Goal: Task Accomplishment & Management: Manage account settings

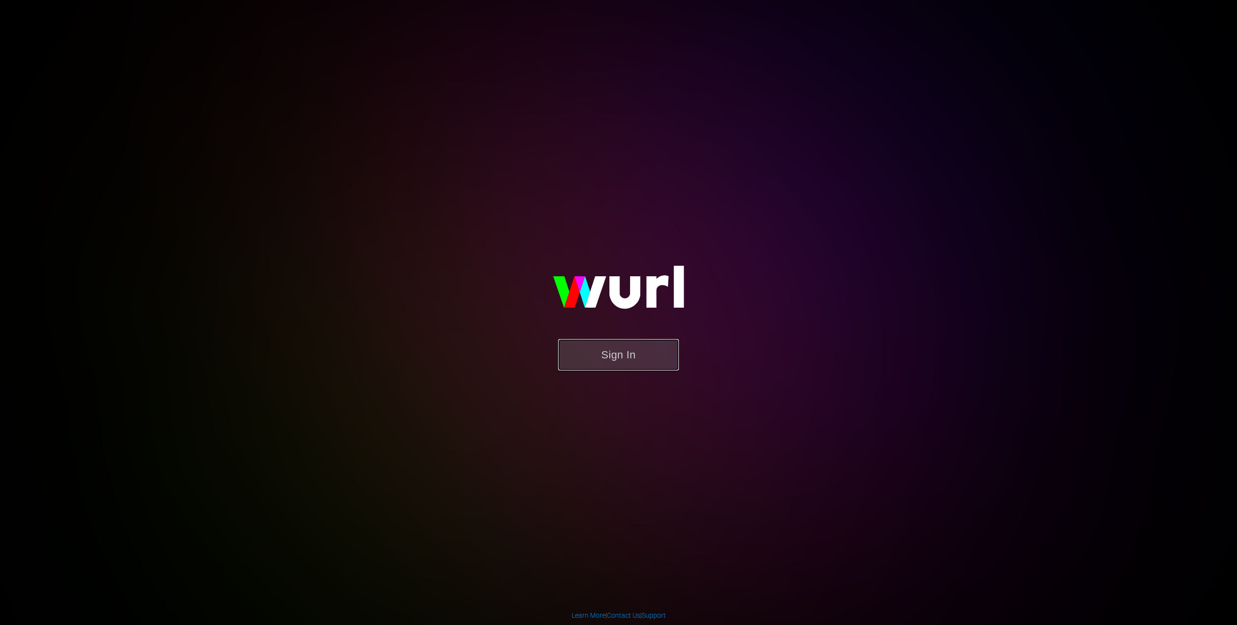
click at [604, 342] on button "Sign In" at bounding box center [618, 354] width 121 height 31
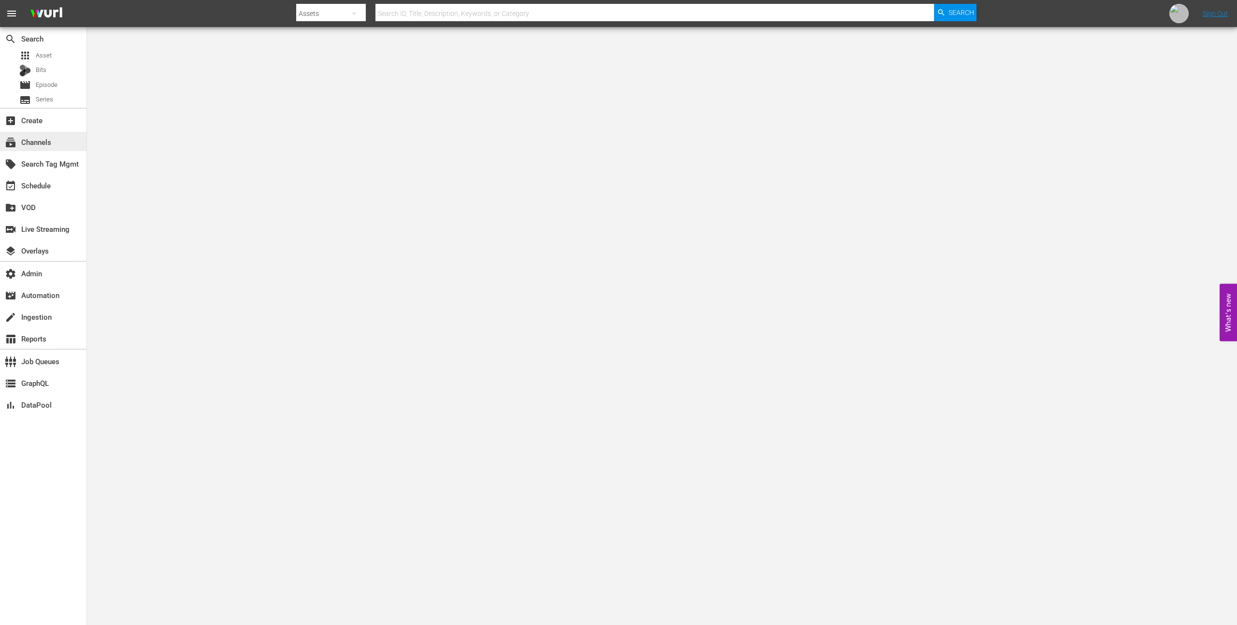
click at [62, 144] on div "subscriptions Channels" at bounding box center [43, 141] width 86 height 19
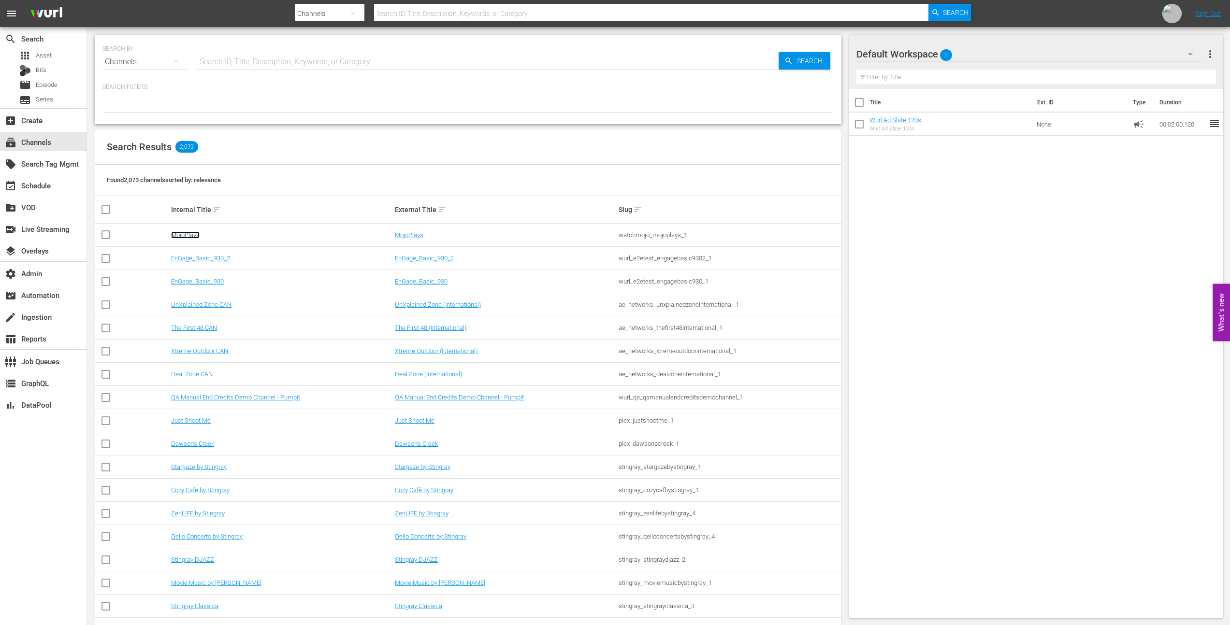
click at [188, 235] on link "MojoPlays" at bounding box center [185, 234] width 29 height 7
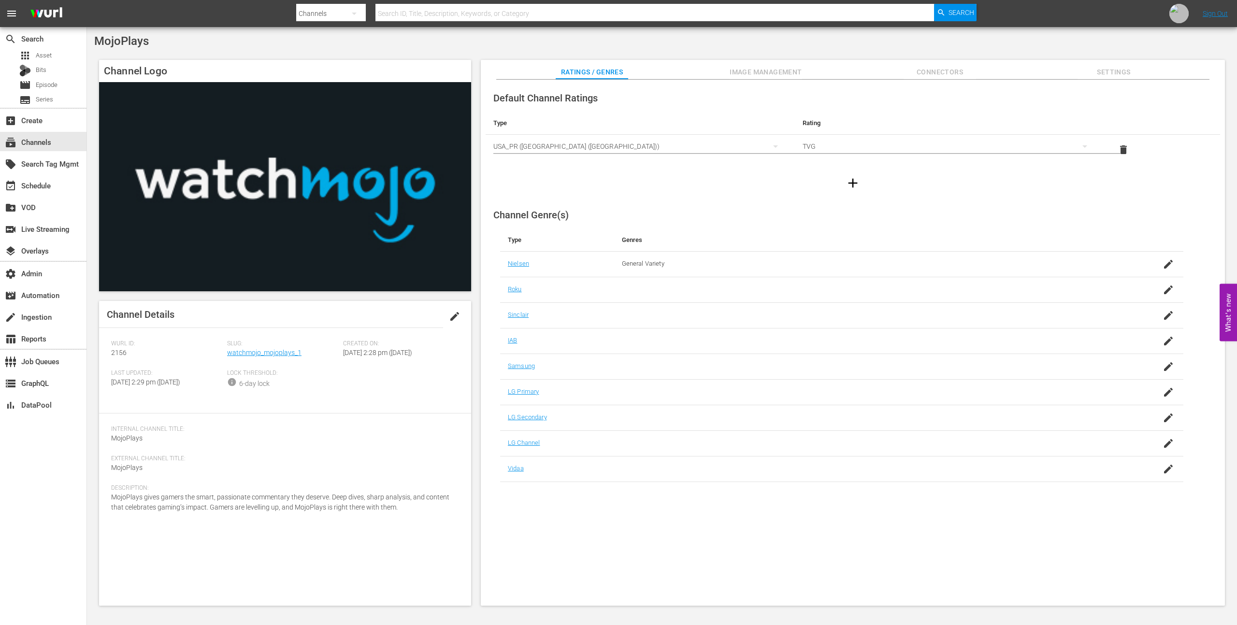
click at [756, 148] on div "USA_PR (United States of America (the))" at bounding box center [640, 146] width 294 height 27
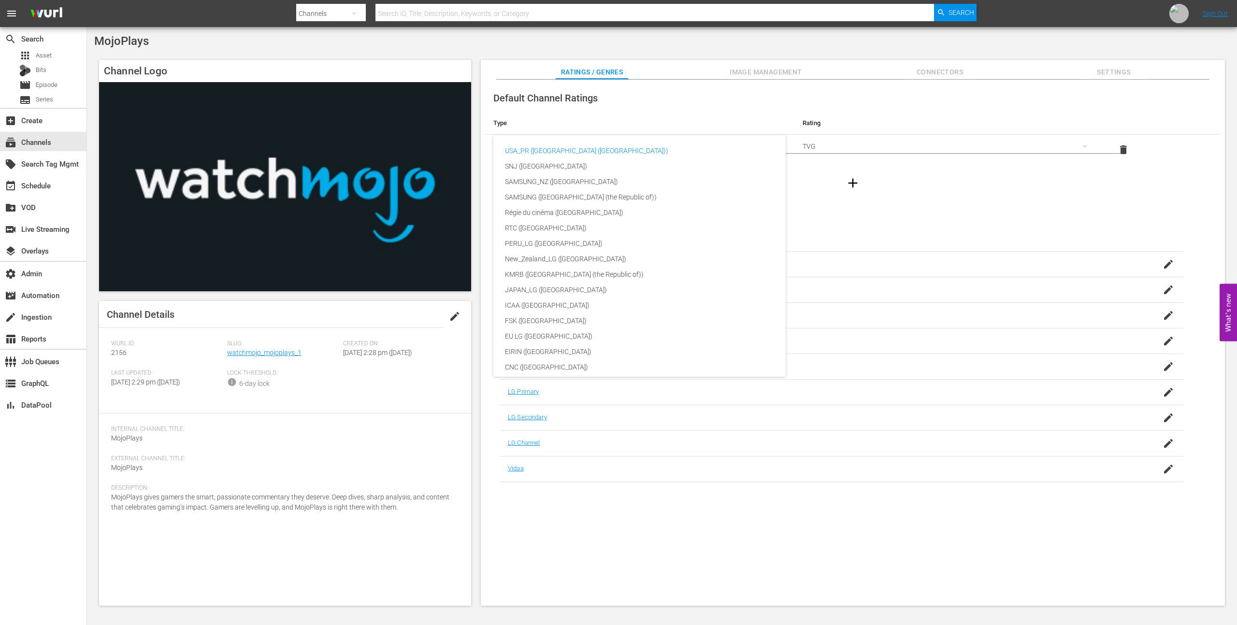
click at [738, 120] on div "USA_PR (United States of America (the)) SNJ (Brazil) SAMSUNG_NZ (New Zealand) S…" at bounding box center [618, 312] width 1237 height 625
